Goal: Transaction & Acquisition: Purchase product/service

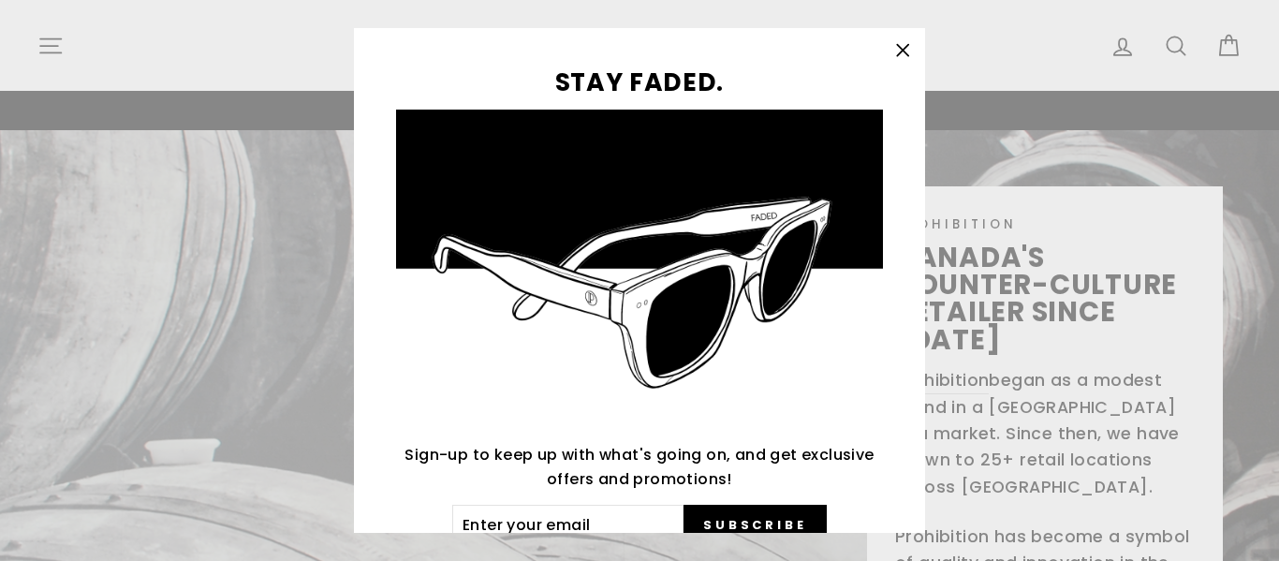
click at [910, 48] on icon "button" at bounding box center [903, 50] width 26 height 26
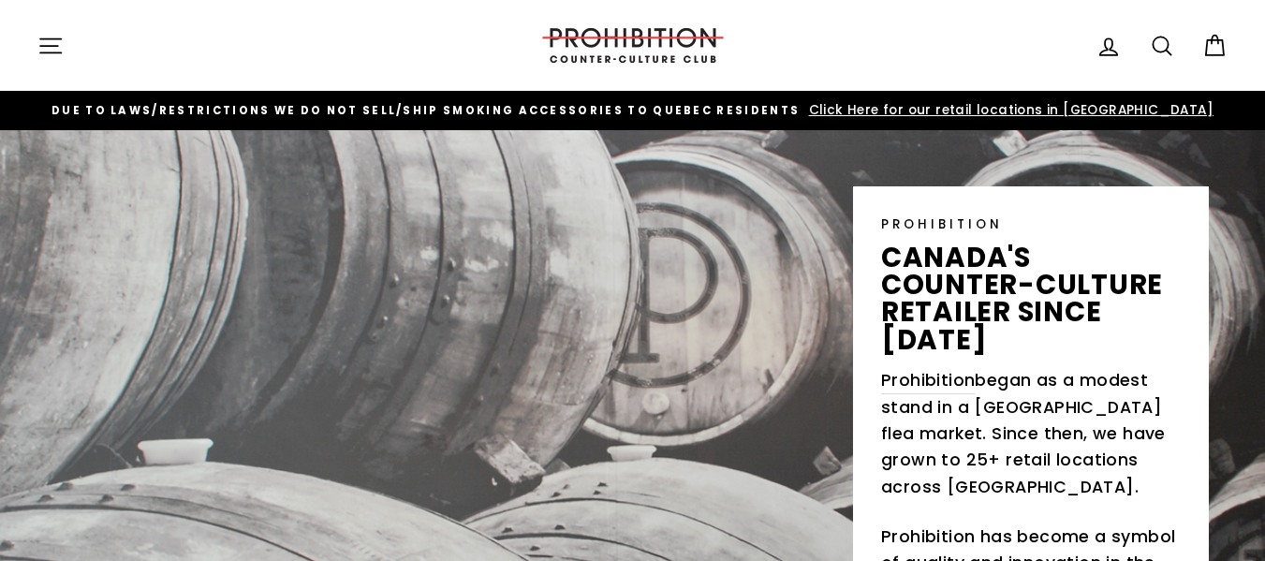
click at [46, 44] on icon "button" at bounding box center [50, 46] width 26 height 26
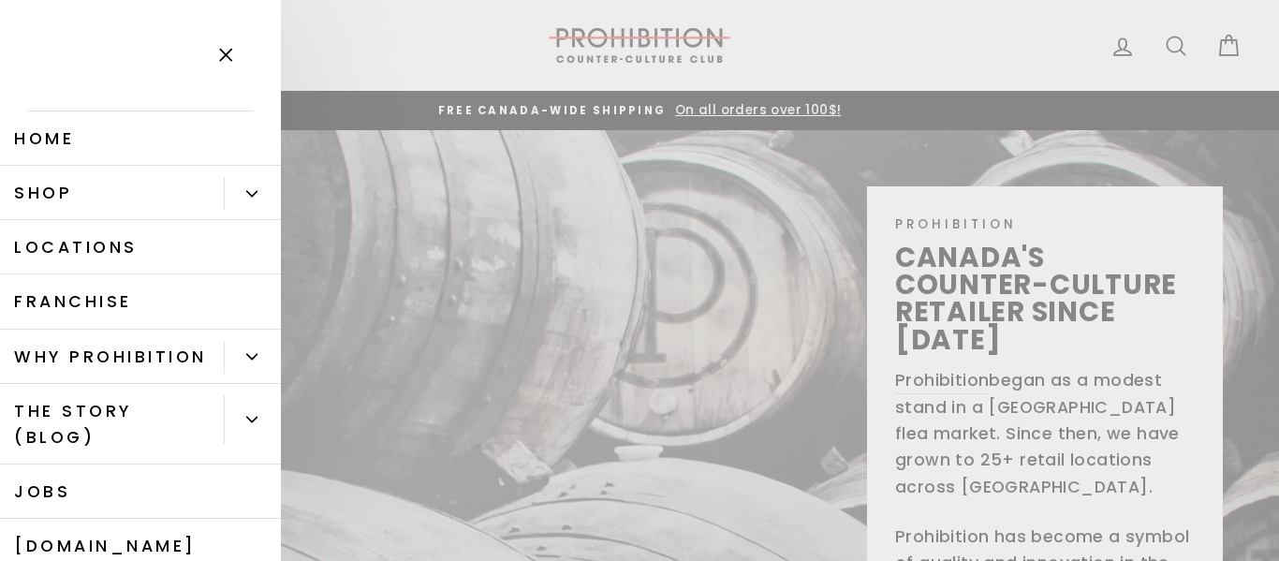
click at [246, 194] on icon "Primary" at bounding box center [251, 193] width 11 height 11
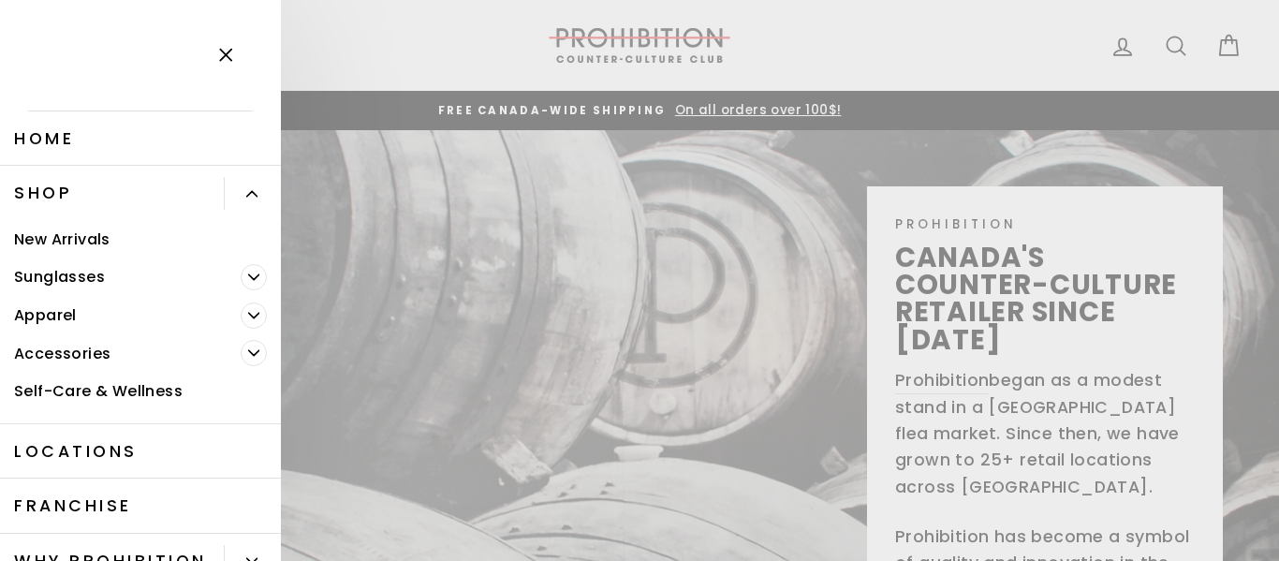
click at [89, 241] on link "New Arrivals" at bounding box center [140, 239] width 281 height 38
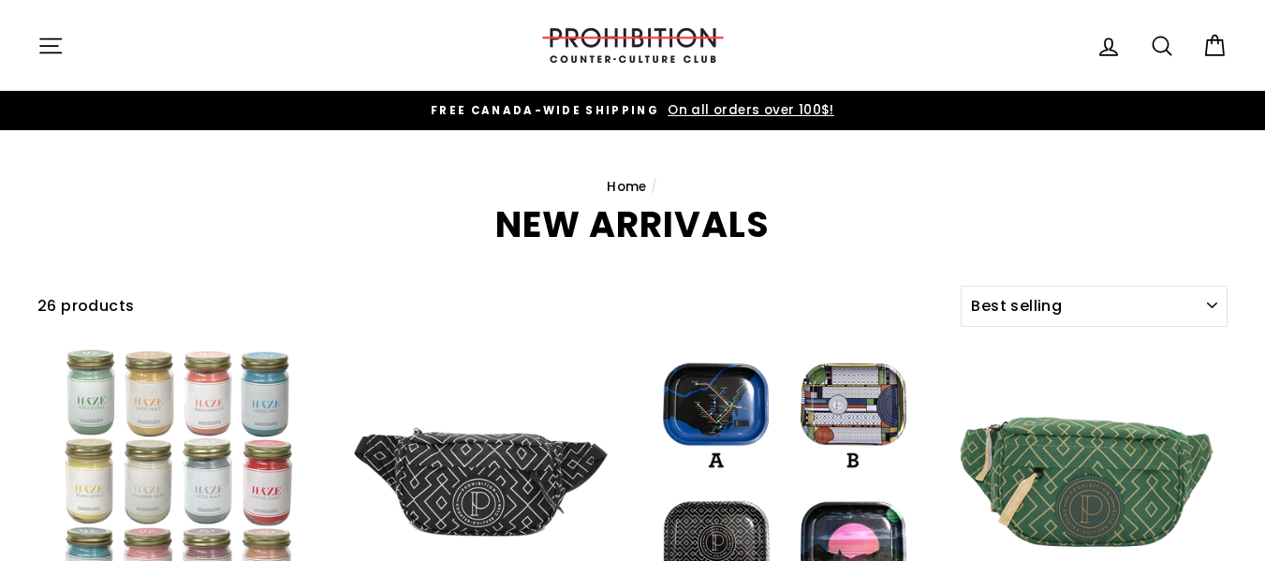
select select "best-selling"
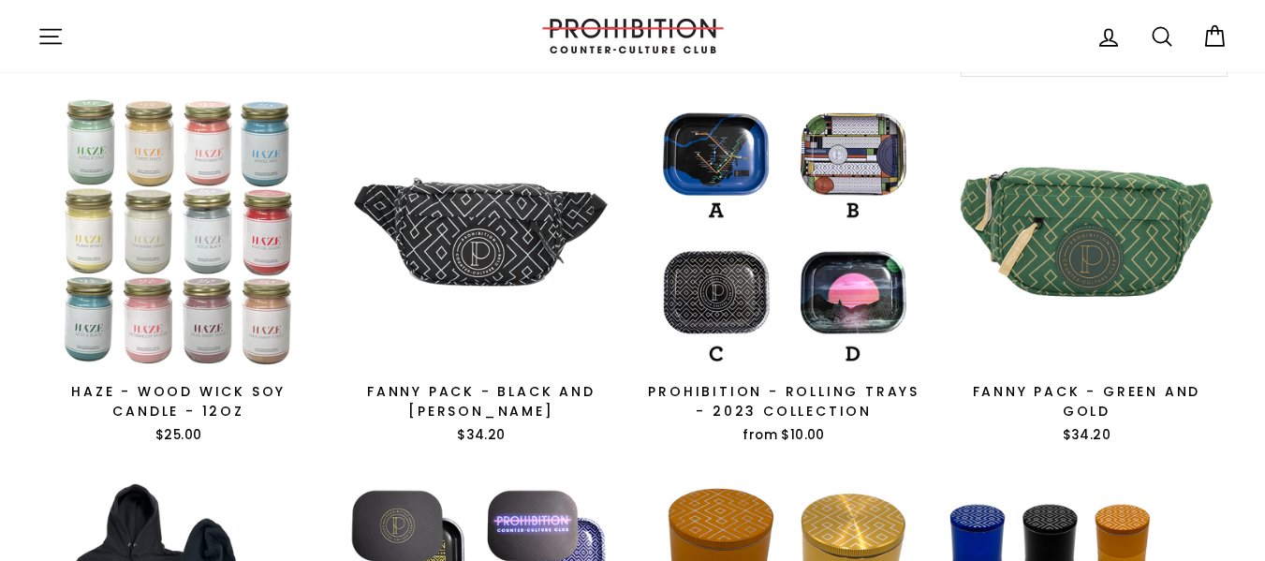
scroll to position [281, 0]
